Goal: Navigation & Orientation: Go to known website

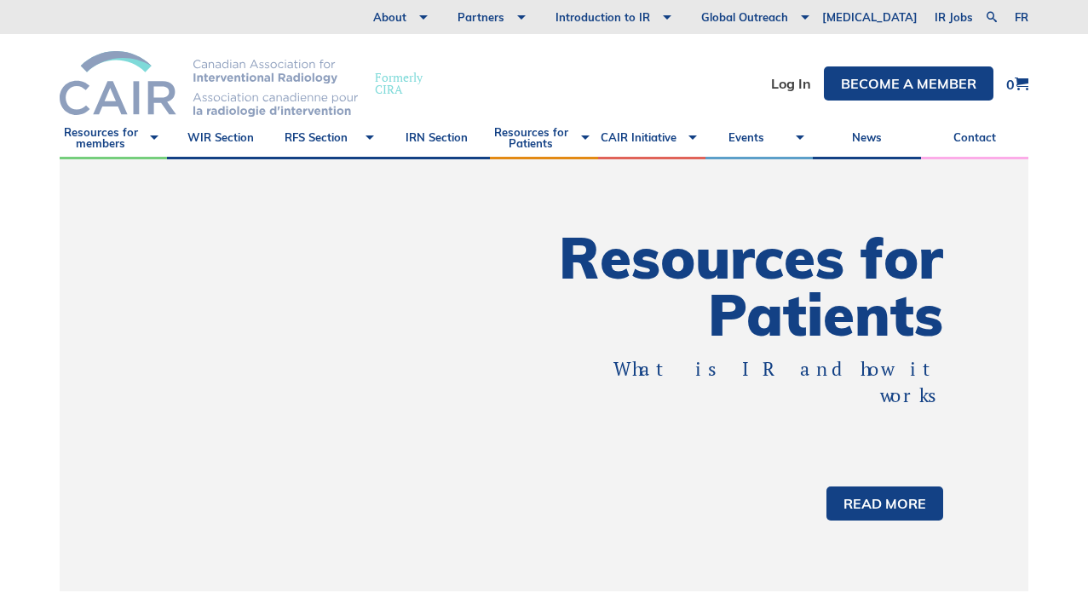
click at [133, 92] on img at bounding box center [209, 84] width 298 height 66
